Goal: Ask a question: Seek information or help from site administrators or community

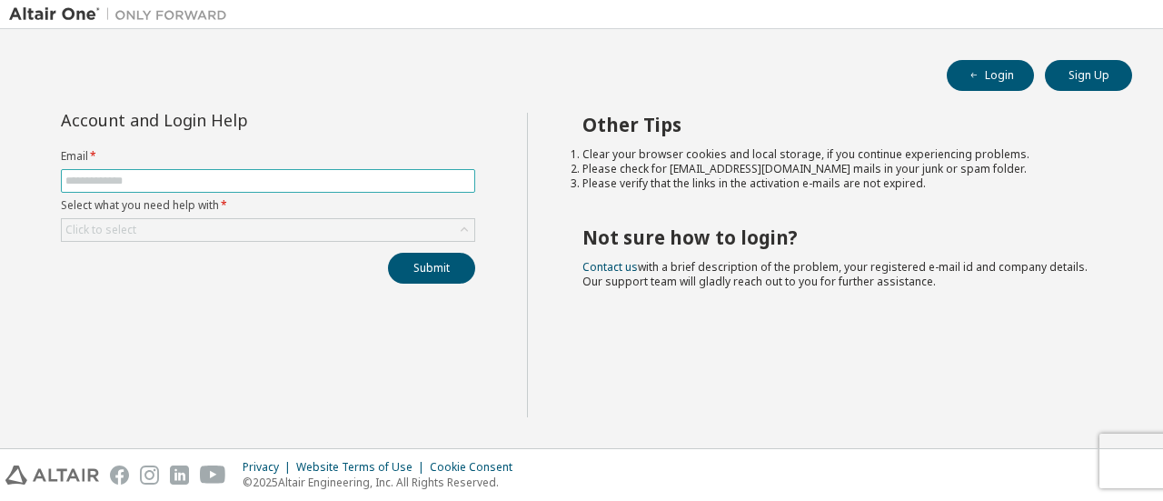
click at [109, 175] on input "text" at bounding box center [267, 181] width 405 height 15
click at [104, 176] on input "text" at bounding box center [267, 181] width 405 height 15
type input "**********"
click at [138, 292] on div "**********" at bounding box center [268, 265] width 518 height 304
click at [144, 230] on div "Click to select" at bounding box center [268, 230] width 412 height 22
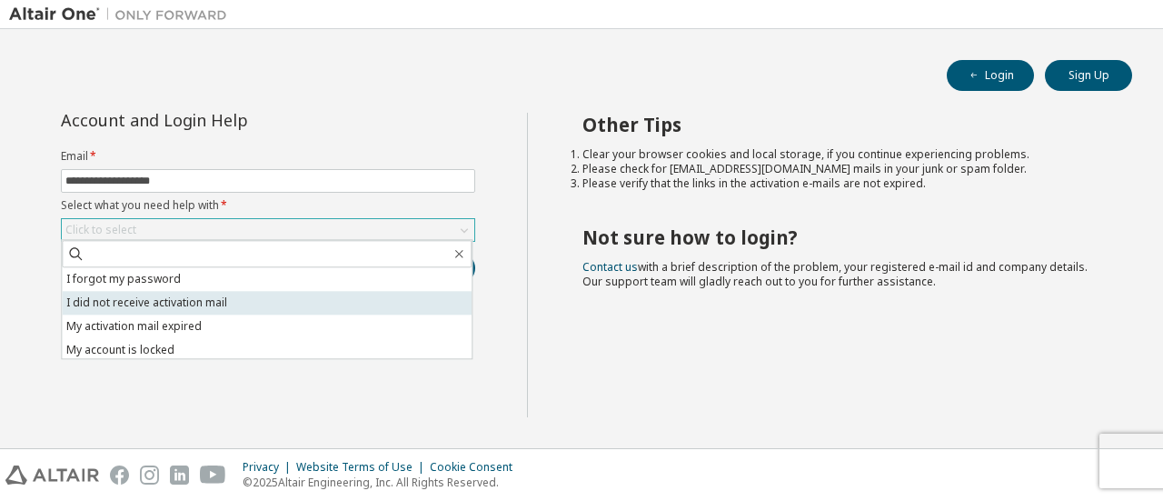
click at [173, 303] on li "I did not receive activation mail" at bounding box center [267, 303] width 410 height 24
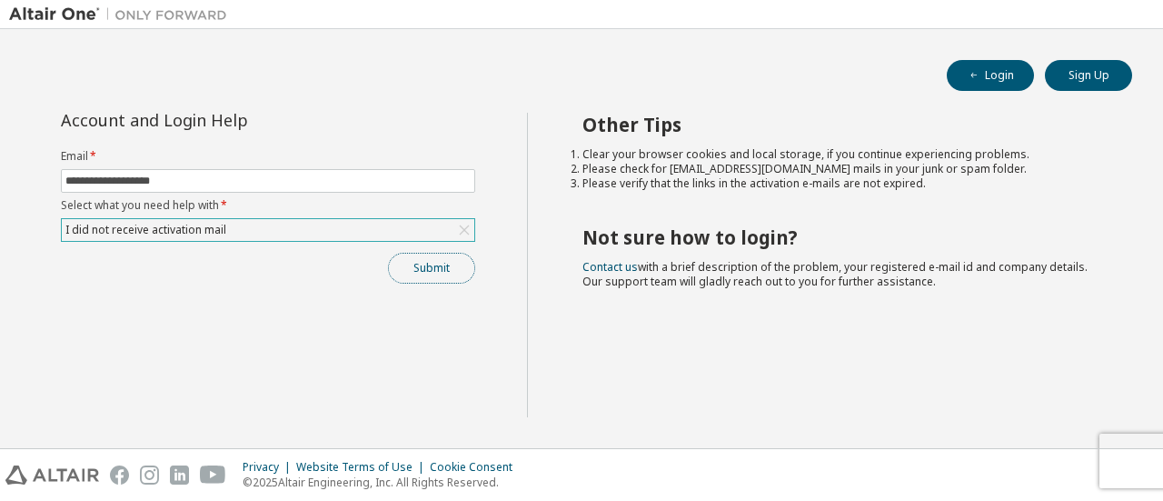
click at [416, 267] on button "Submit" at bounding box center [431, 268] width 87 height 31
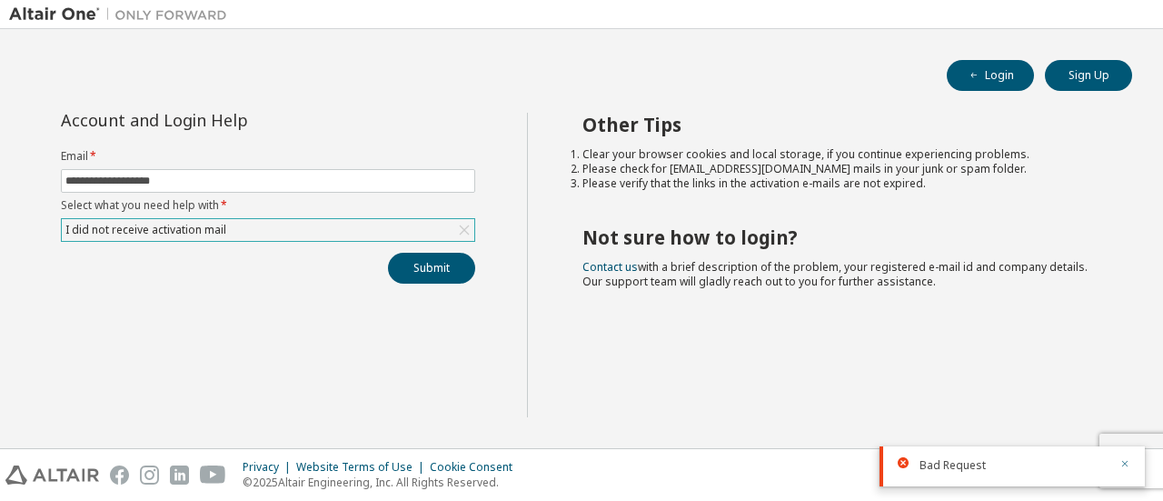
click at [1127, 464] on icon "button" at bounding box center [1124, 463] width 11 height 11
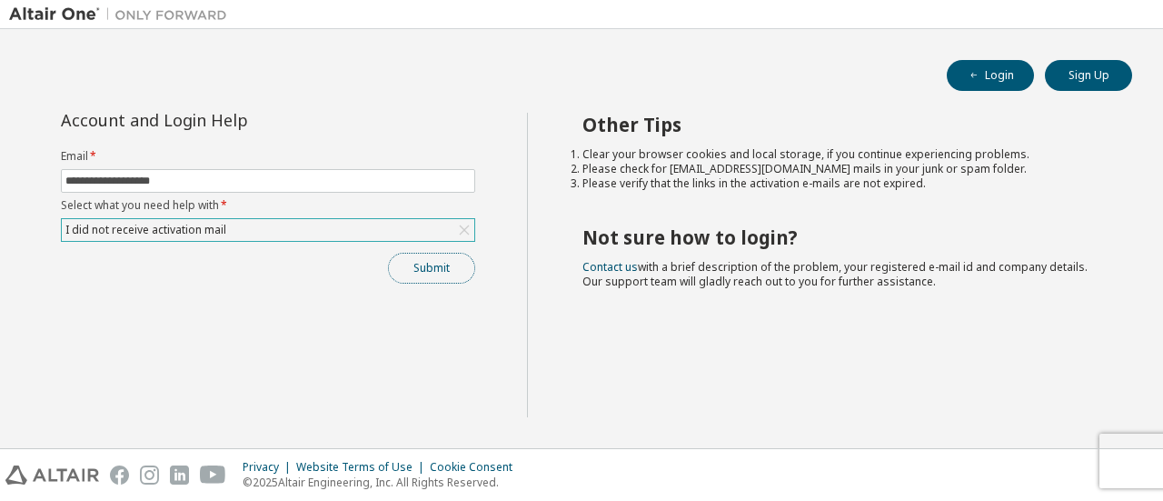
click at [443, 268] on button "Submit" at bounding box center [431, 268] width 87 height 31
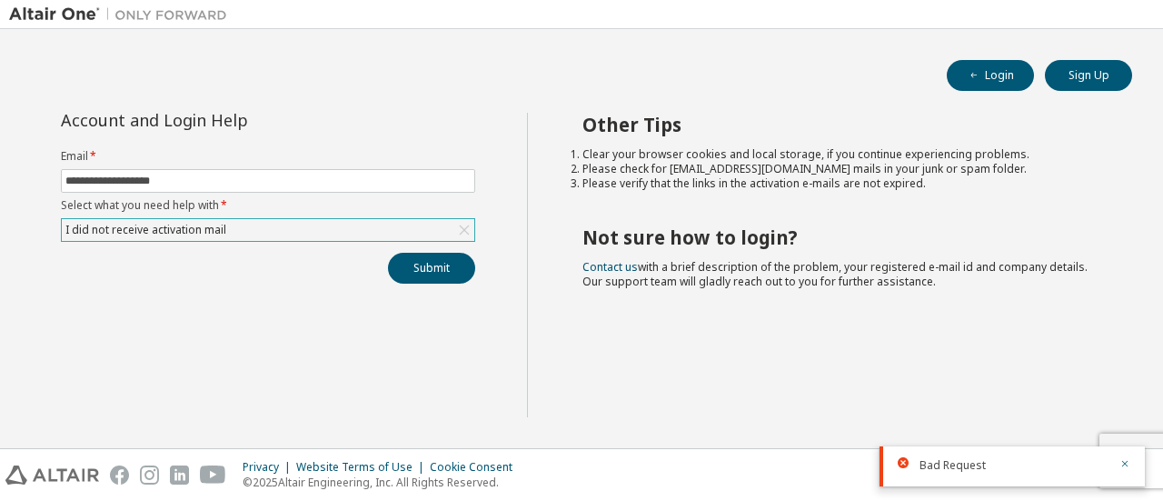
click at [1133, 465] on div "Bad Request" at bounding box center [1011, 466] width 265 height 40
click at [1126, 464] on icon "button" at bounding box center [1125, 464] width 6 height 6
click at [322, 233] on div "I did not receive activation mail" at bounding box center [268, 230] width 412 height 22
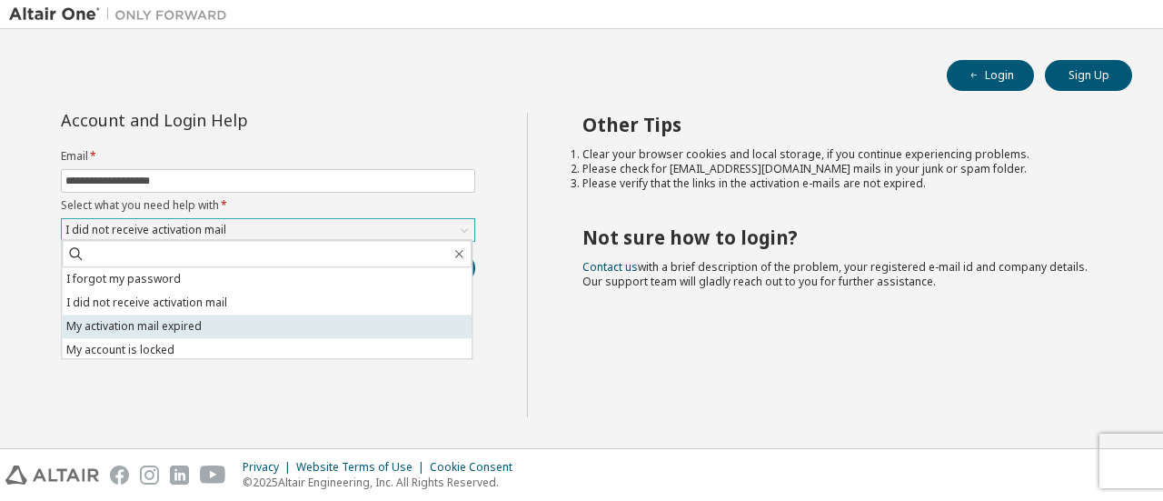
click at [184, 326] on li "My activation mail expired" at bounding box center [267, 326] width 410 height 24
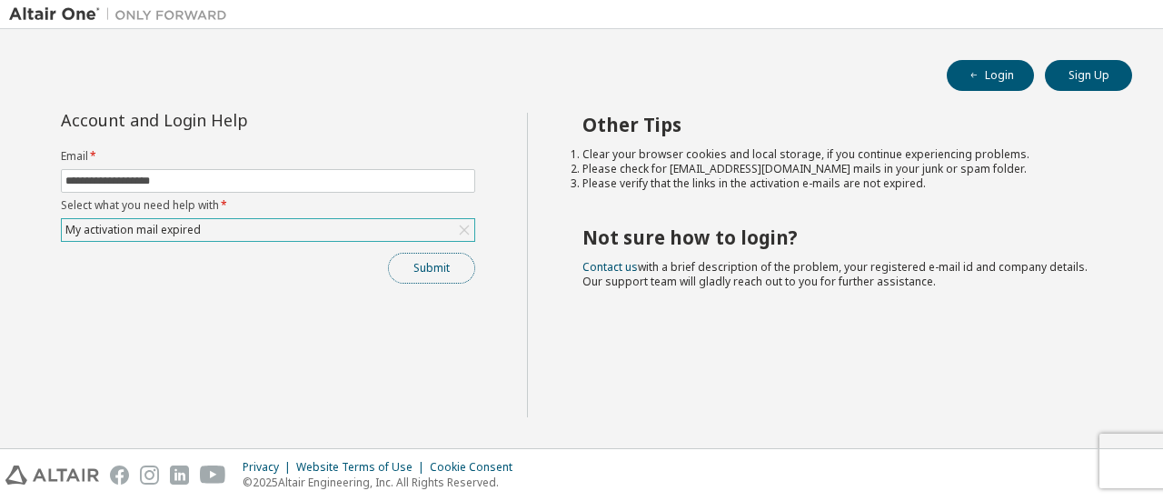
click at [429, 268] on button "Submit" at bounding box center [431, 268] width 87 height 31
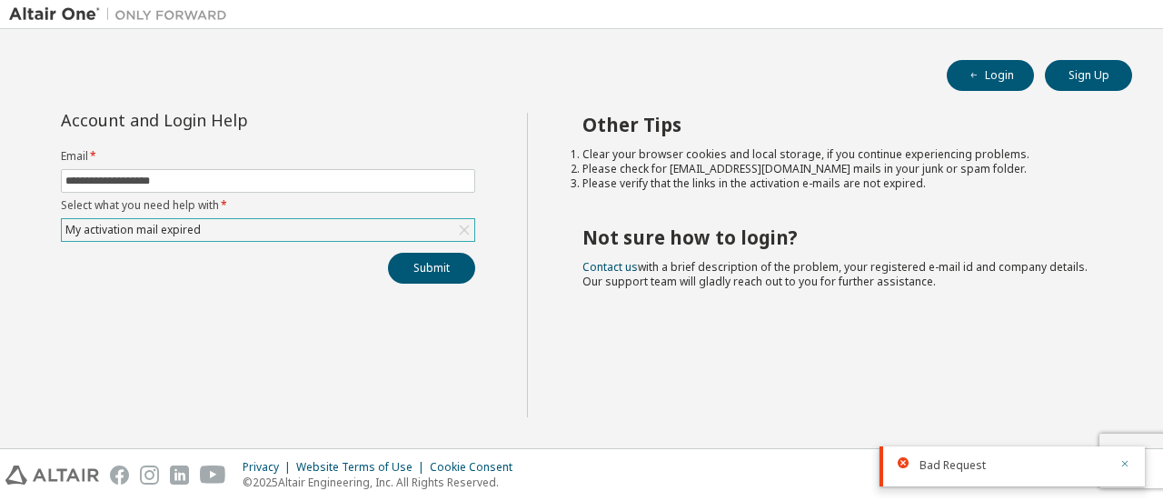
click at [1125, 458] on icon "button" at bounding box center [1124, 463] width 11 height 11
click at [204, 187] on span "**********" at bounding box center [268, 181] width 414 height 24
click at [98, 228] on div "My activation mail expired" at bounding box center [133, 230] width 141 height 20
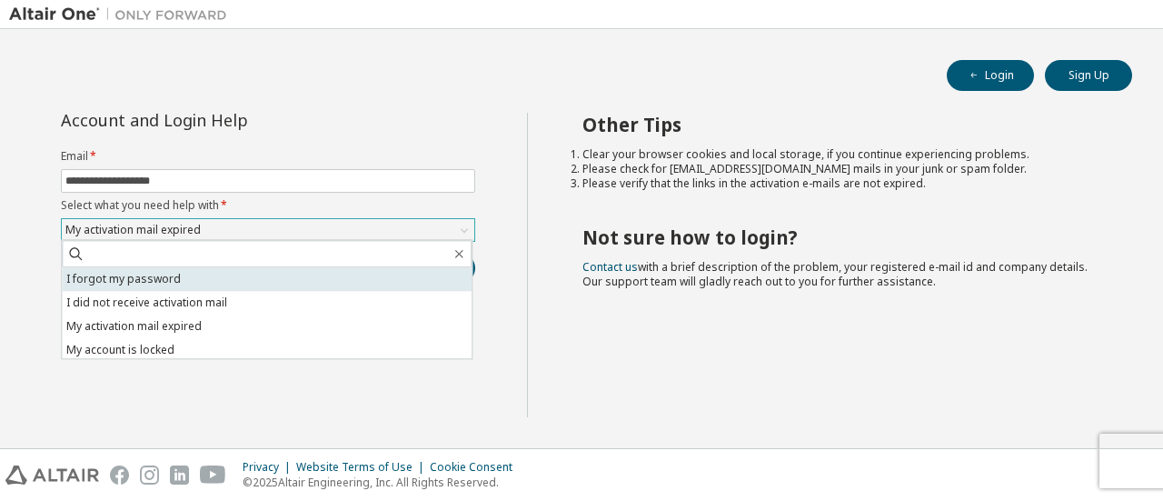
click at [174, 279] on li "I forgot my password" at bounding box center [267, 279] width 410 height 24
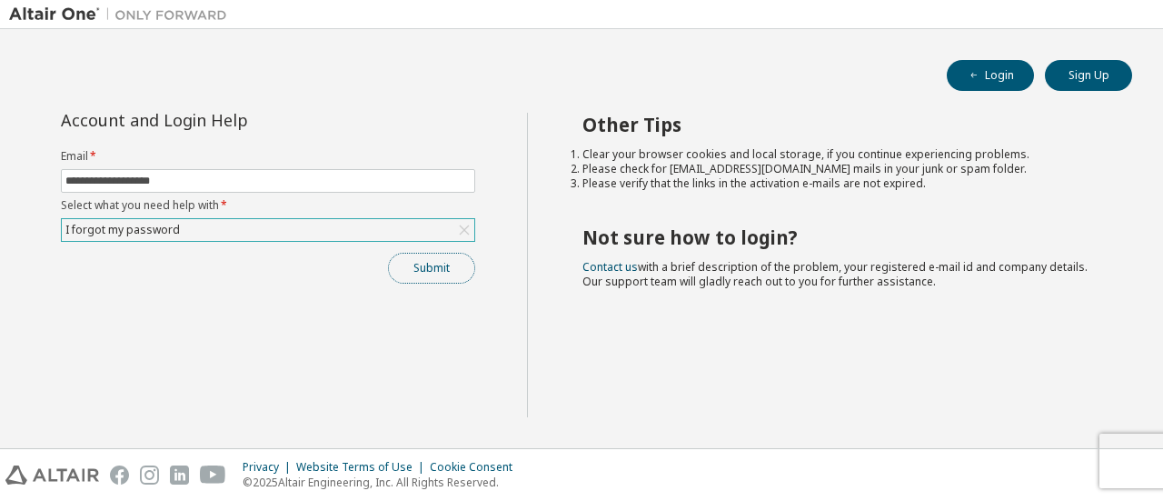
click at [402, 266] on button "Submit" at bounding box center [431, 268] width 87 height 31
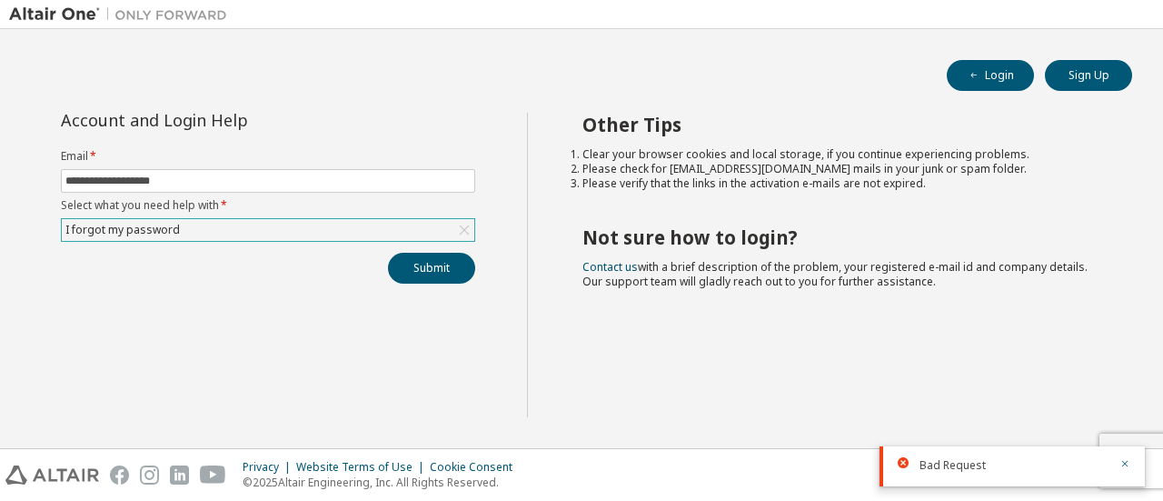
click at [1117, 457] on div at bounding box center [1119, 465] width 22 height 16
click at [165, 221] on div "I forgot my password" at bounding box center [123, 230] width 120 height 20
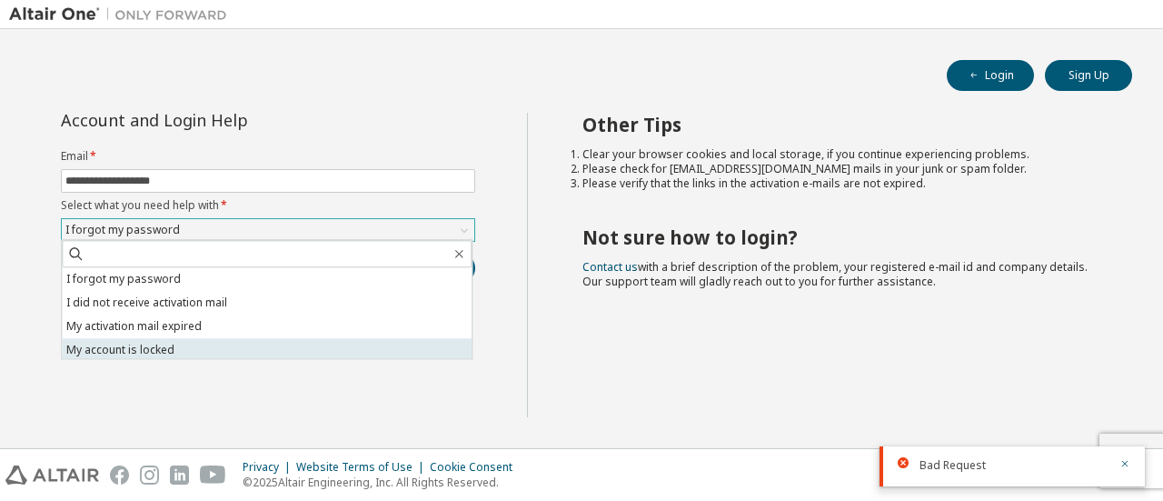
click at [111, 347] on li "My account is locked" at bounding box center [267, 350] width 410 height 24
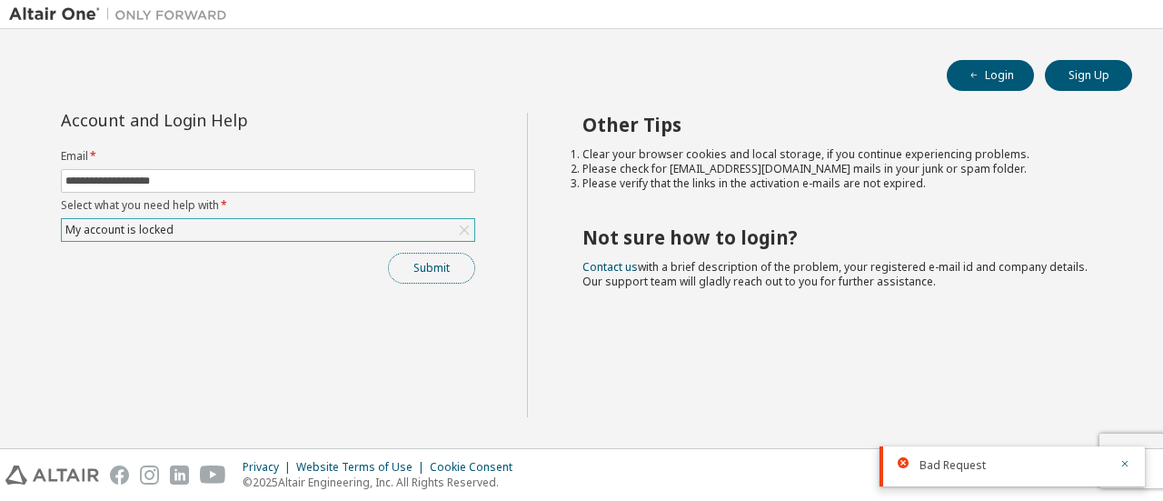
click at [440, 273] on button "Submit" at bounding box center [431, 268] width 87 height 31
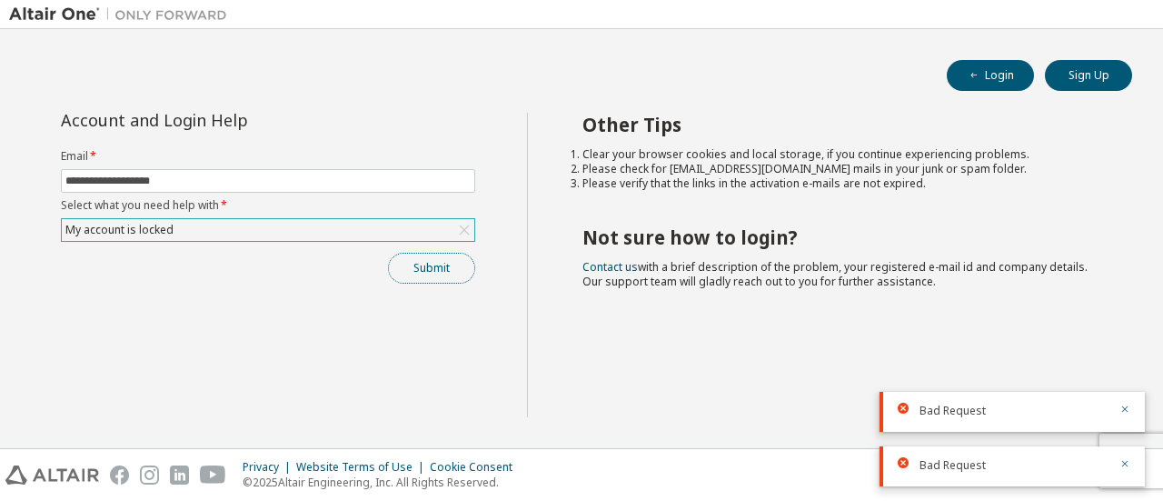
click at [442, 273] on button "Submit" at bounding box center [431, 268] width 87 height 31
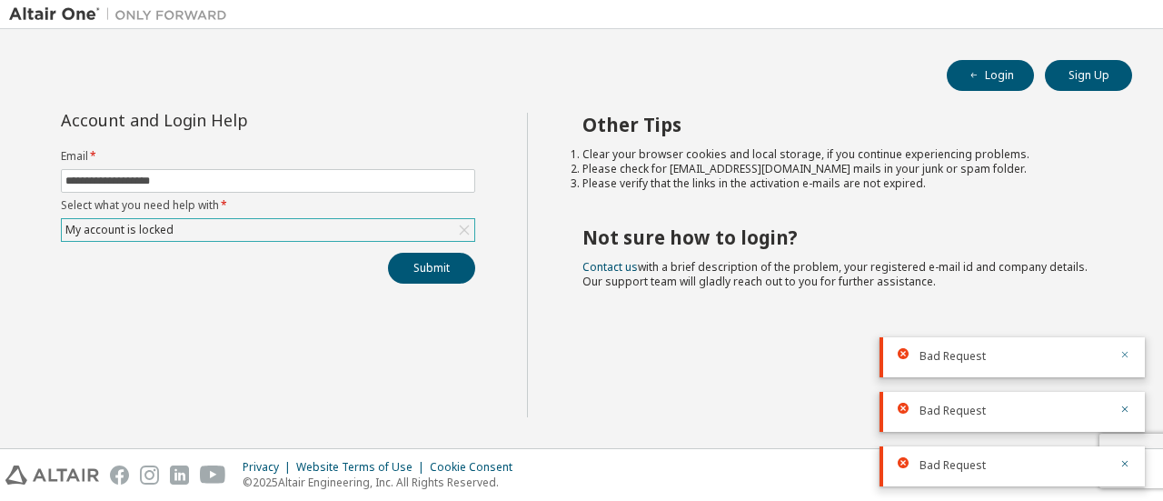
click at [1122, 351] on icon "button" at bounding box center [1124, 354] width 11 height 11
click at [1116, 408] on div at bounding box center [1119, 410] width 22 height 16
click at [1125, 462] on icon "button" at bounding box center [1124, 463] width 11 height 11
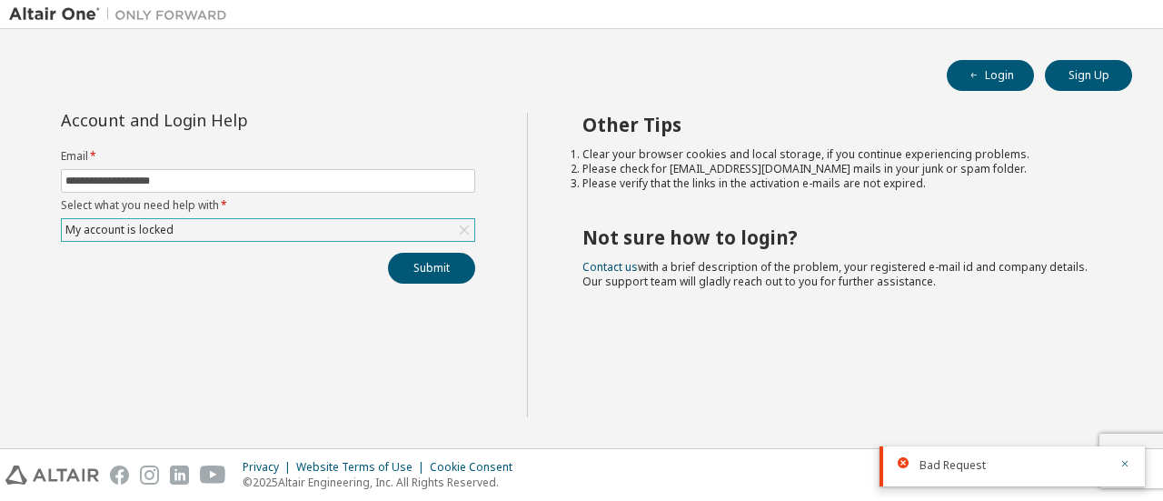
click at [458, 228] on icon at bounding box center [464, 230] width 18 height 18
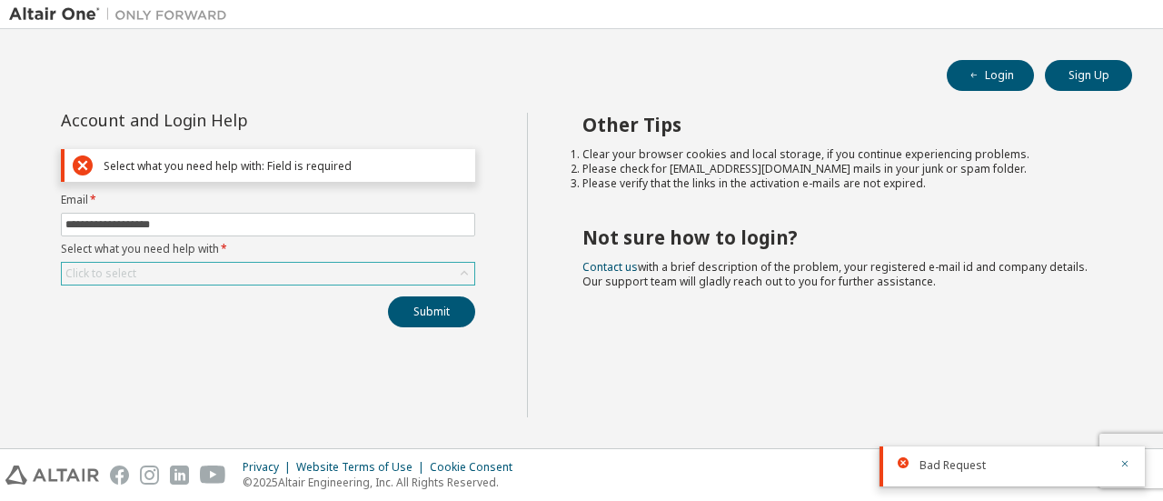
click at [160, 278] on div "Click to select" at bounding box center [268, 274] width 412 height 22
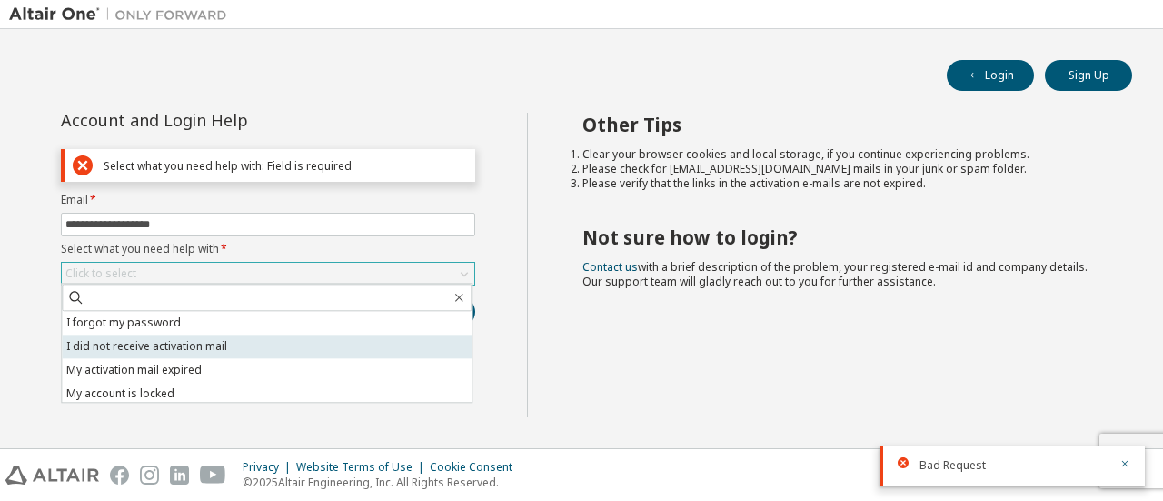
click at [145, 348] on li "I did not receive activation mail" at bounding box center [267, 346] width 410 height 24
